Goal: Complete application form: Complete application form

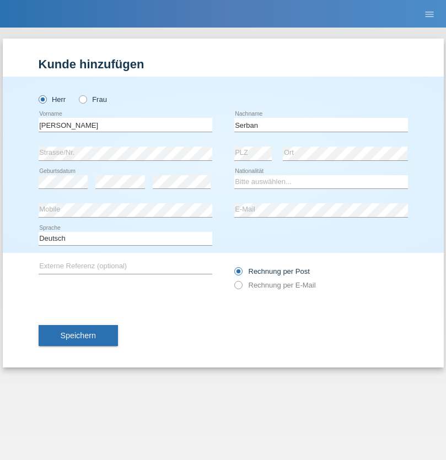
type input "Serban"
select select "MG"
select select "C"
select select "22"
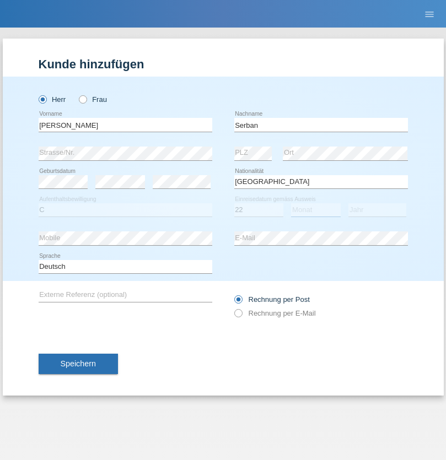
select select "06"
select select "2021"
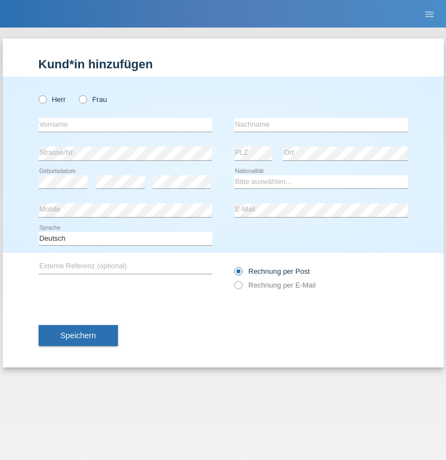
radio input "true"
click at [125, 124] on input "text" at bounding box center [126, 125] width 174 height 14
type input "Ana Margarida"
click at [321, 124] on input "text" at bounding box center [321, 125] width 174 height 14
type input "Nogueira"
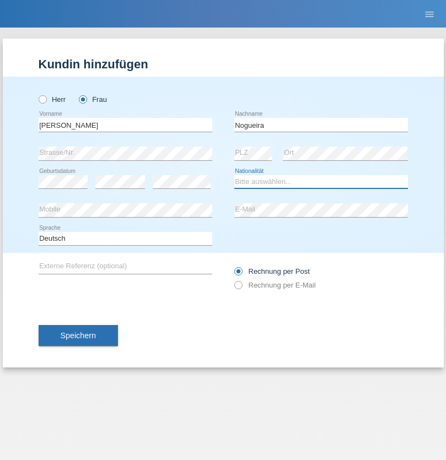
select select "PT"
select select "C"
select select "08"
select select "01"
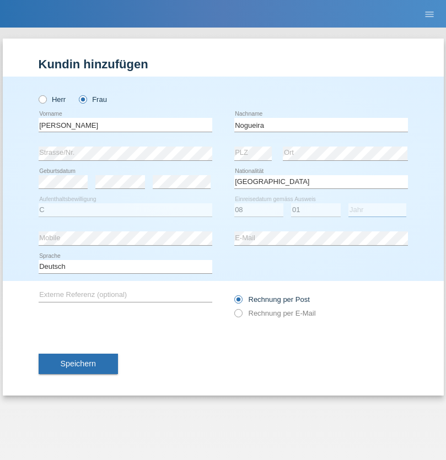
select select "2009"
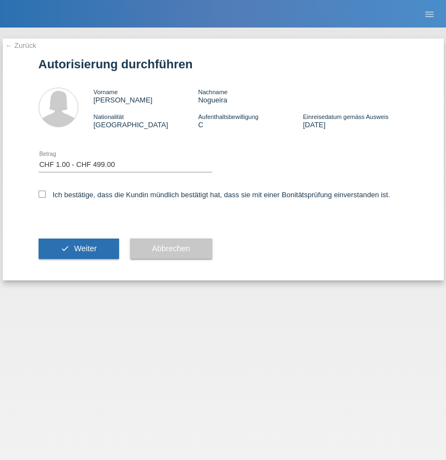
select select "1"
checkbox input "true"
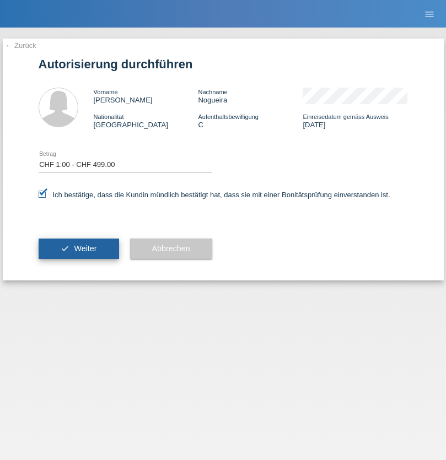
click at [78, 248] on span "Weiter" at bounding box center [85, 248] width 23 height 9
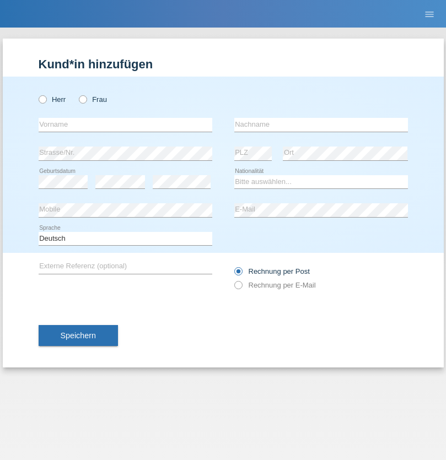
radio input "true"
click at [125, 124] on input "text" at bounding box center [126, 125] width 174 height 14
type input "Memishaj"
click at [321, 124] on input "text" at bounding box center [321, 125] width 174 height 14
type input "Artur"
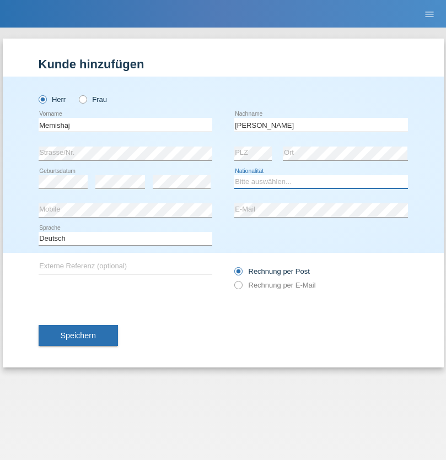
select select "BG"
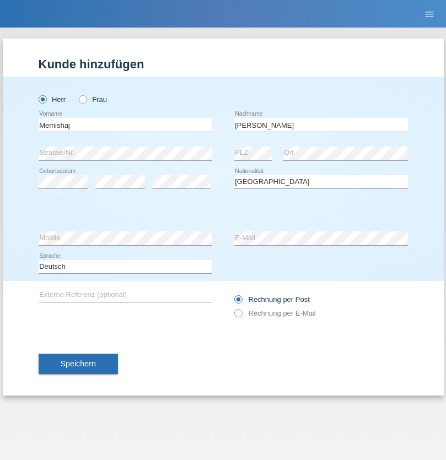
select select "C"
select select "21"
select select "02"
select select "2021"
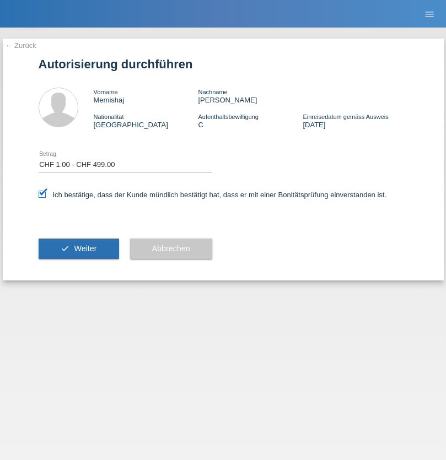
select select "1"
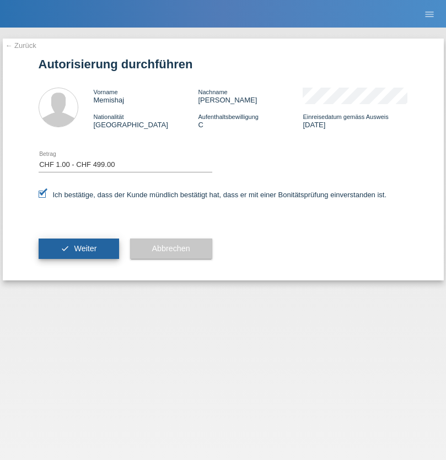
click at [78, 248] on span "Weiter" at bounding box center [85, 248] width 23 height 9
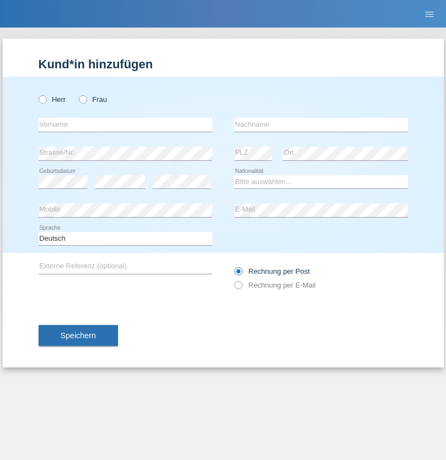
radio input "true"
click at [125, 124] on input "text" at bounding box center [126, 125] width 174 height 14
type input "Oliver"
click at [321, 124] on input "text" at bounding box center [321, 125] width 174 height 14
type input "Hager"
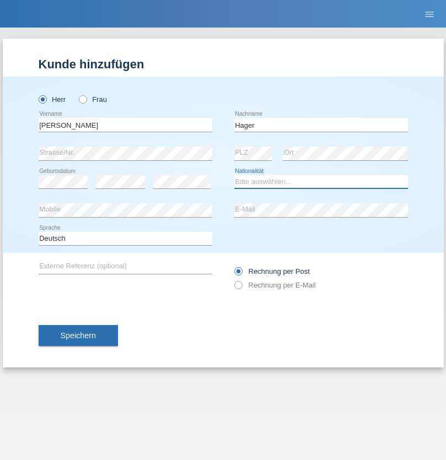
select select "CH"
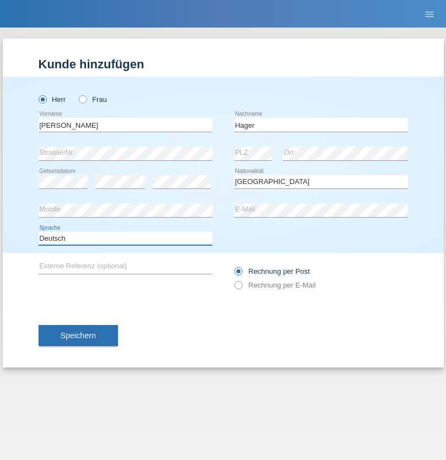
select select "en"
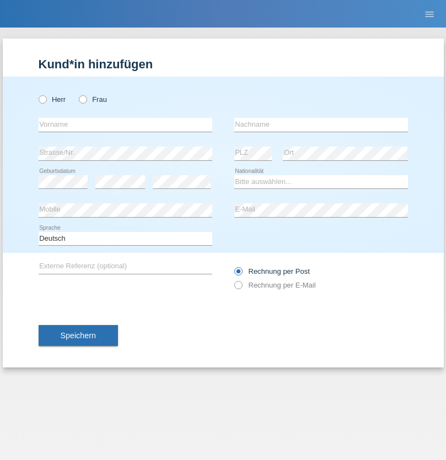
radio input "true"
click at [125, 124] on input "text" at bounding box center [126, 125] width 174 height 14
type input "[PERSON_NAME]"
click at [321, 124] on input "text" at bounding box center [321, 125] width 174 height 14
type input "Baloh"
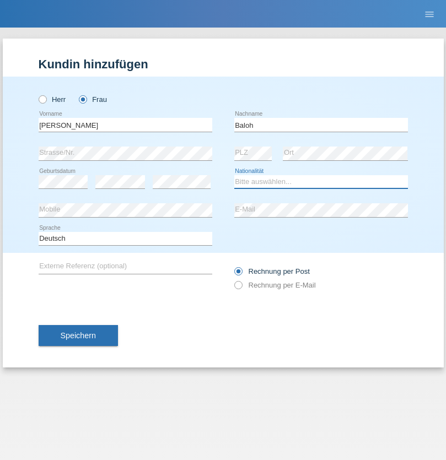
select select "UA"
select select "C"
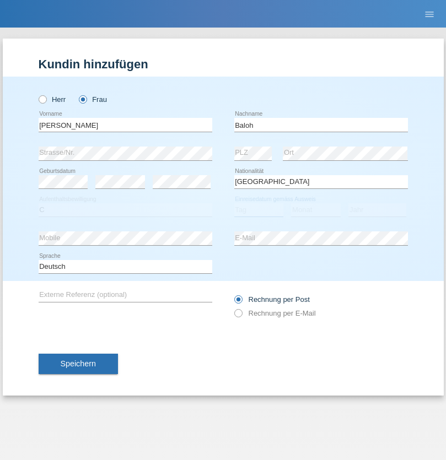
select select "09"
select select "05"
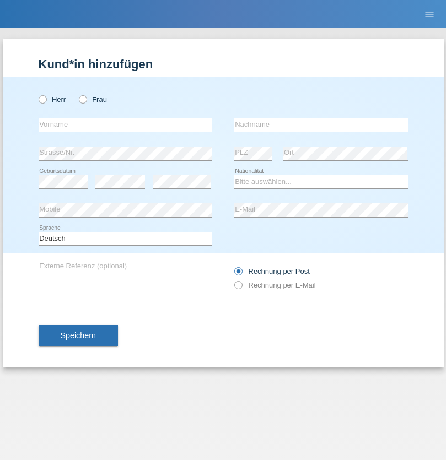
radio input "true"
click at [125, 124] on input "text" at bounding box center [126, 125] width 174 height 14
type input "[PERSON_NAME]"
click at [321, 124] on input "text" at bounding box center [321, 125] width 174 height 14
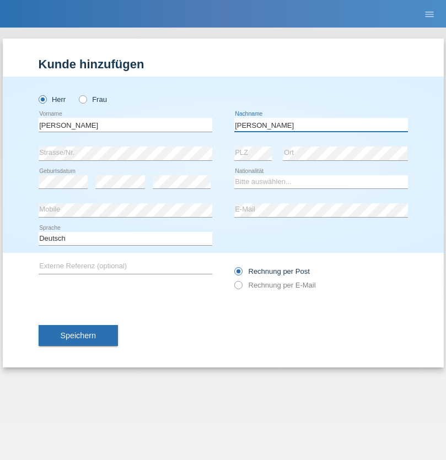
type input "[PERSON_NAME]"
select select "ES"
select select "C"
select select "21"
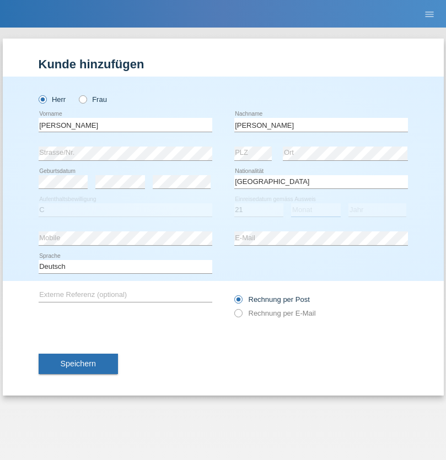
select select "10"
select select "2020"
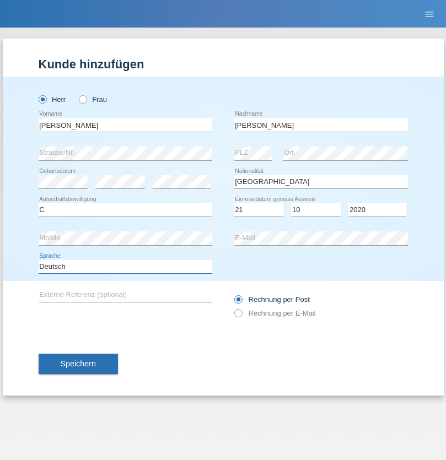
select select "en"
